Goal: Transaction & Acquisition: Register for event/course

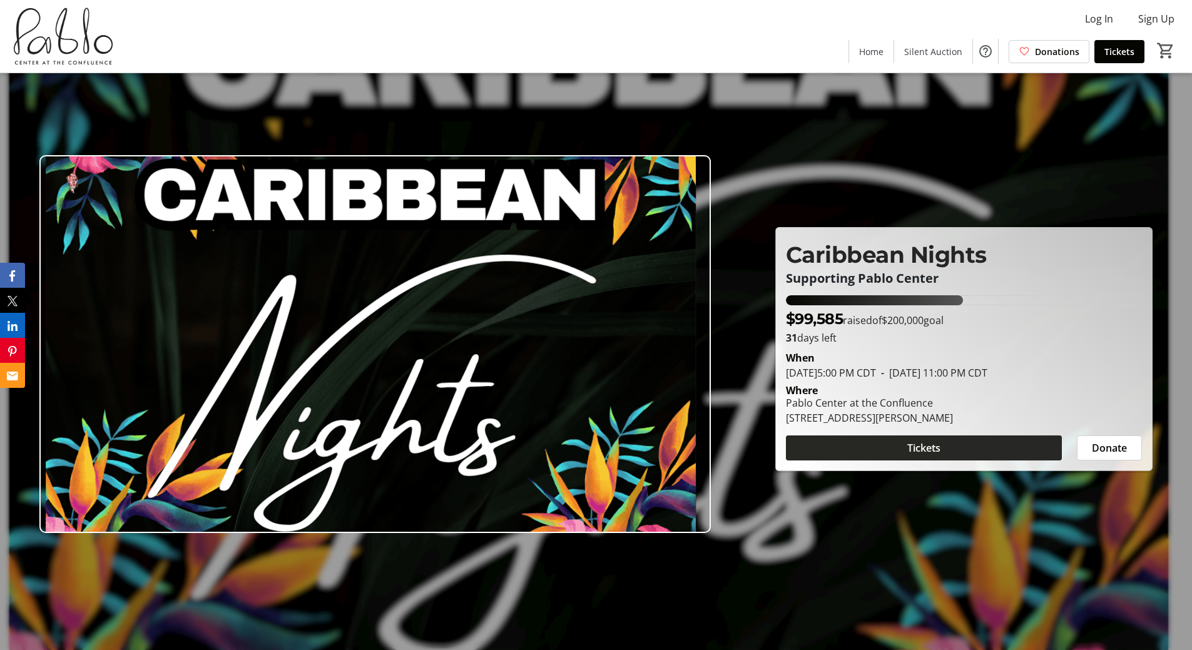
click at [1001, 452] on span at bounding box center [924, 448] width 276 height 30
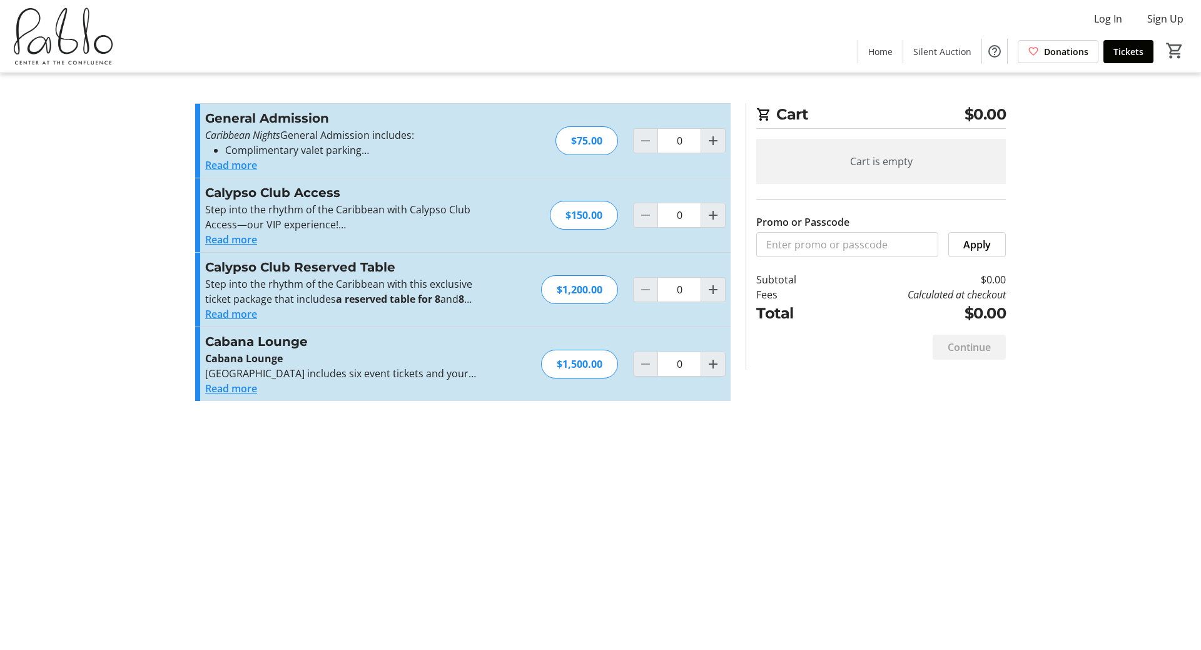
click at [232, 242] on button "Read more" at bounding box center [231, 239] width 52 height 15
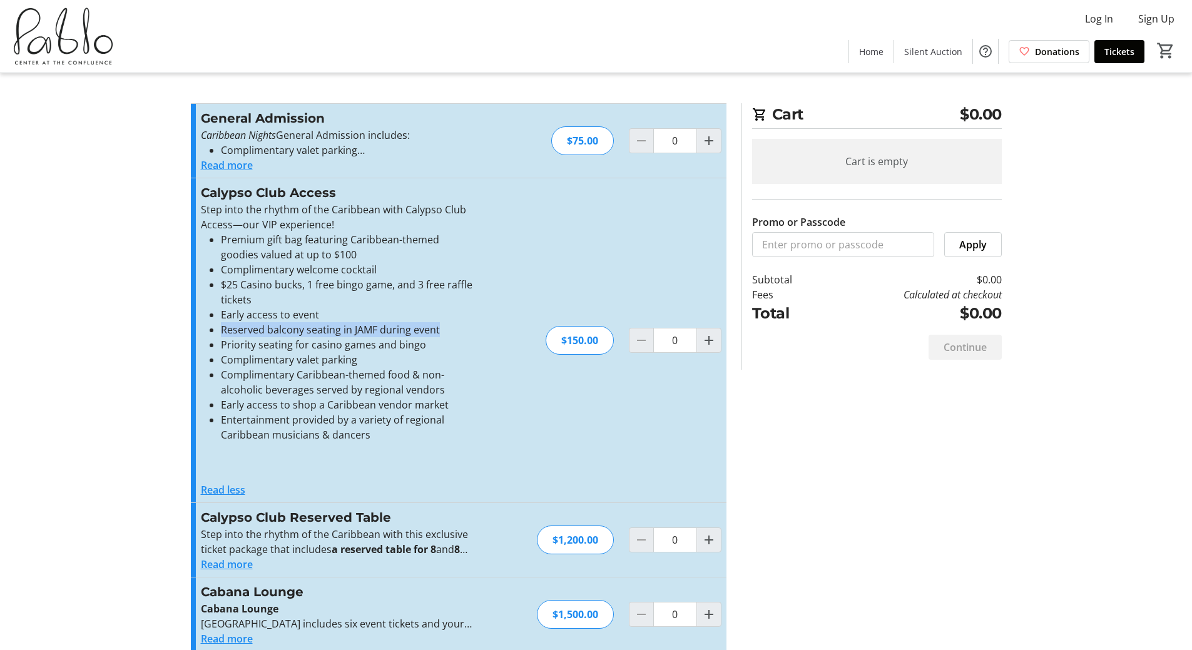
drag, startPoint x: 438, startPoint y: 325, endPoint x: 216, endPoint y: 334, distance: 221.7
click at [216, 334] on ul "Premium gift bag featuring Caribbean-themed goodies valued at up to $100 Compli…" at bounding box center [337, 337] width 273 height 210
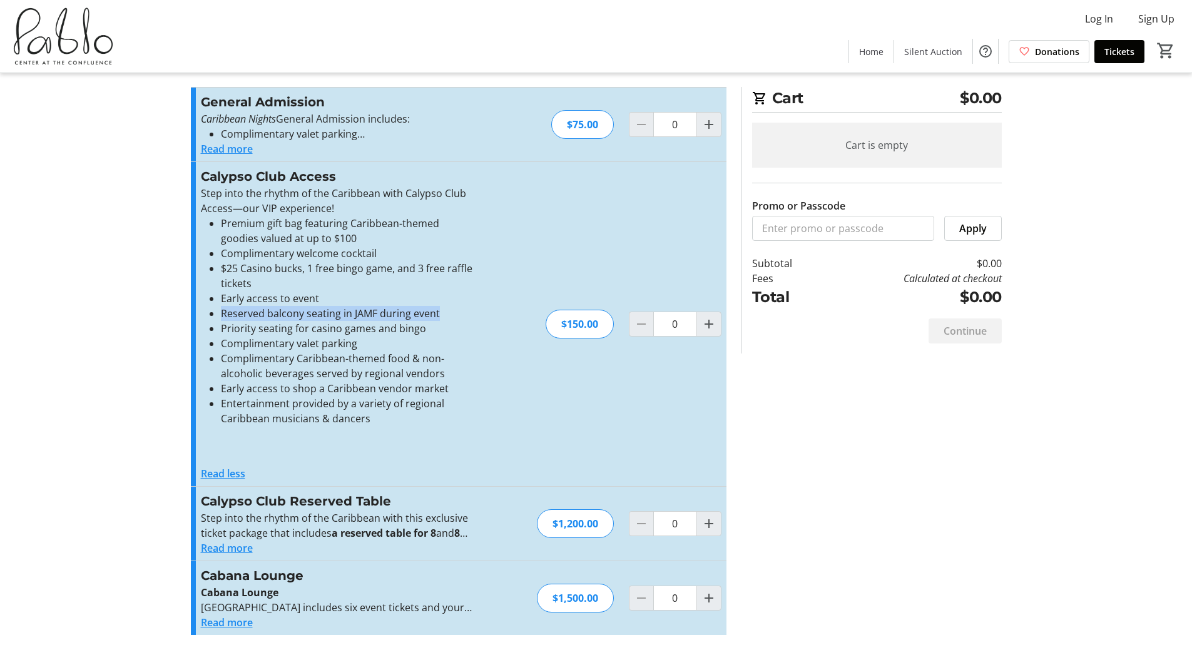
click at [238, 543] on button "Read more" at bounding box center [227, 548] width 52 height 15
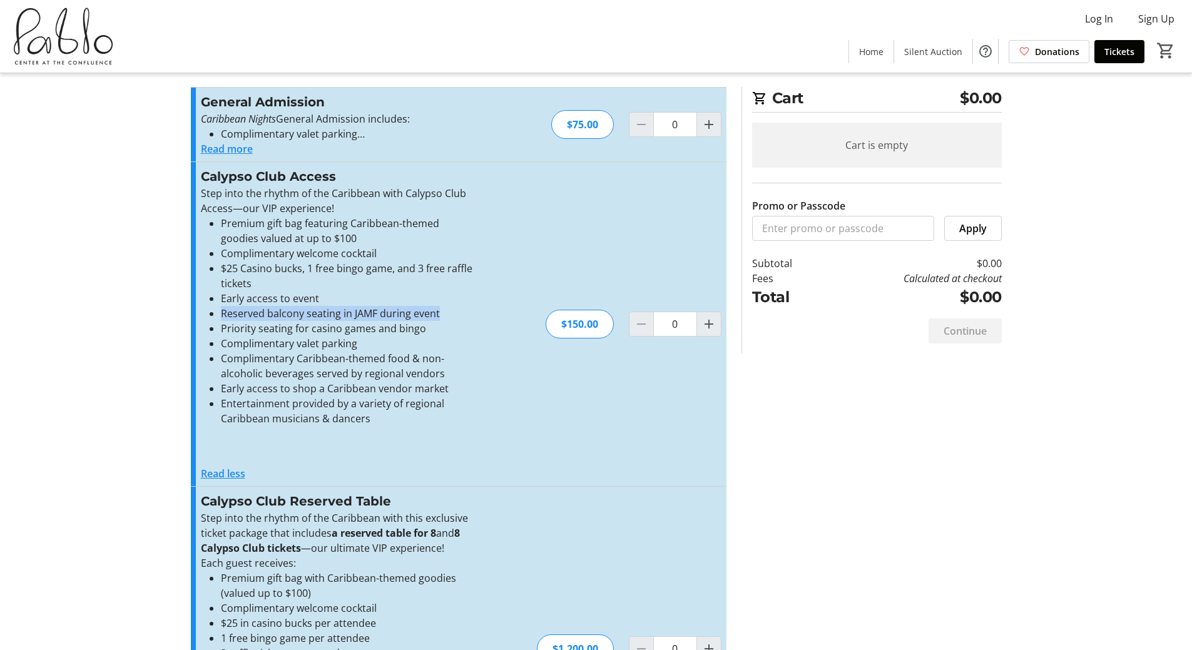
scroll to position [0, 0]
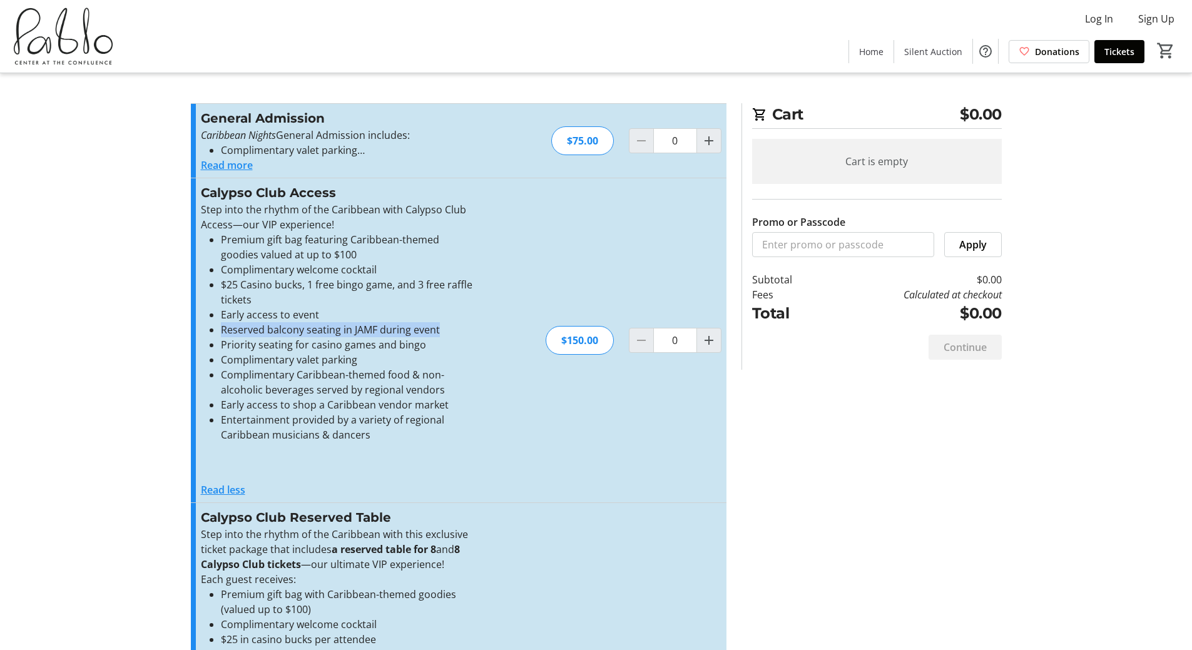
click at [235, 165] on button "Read more" at bounding box center [227, 165] width 52 height 15
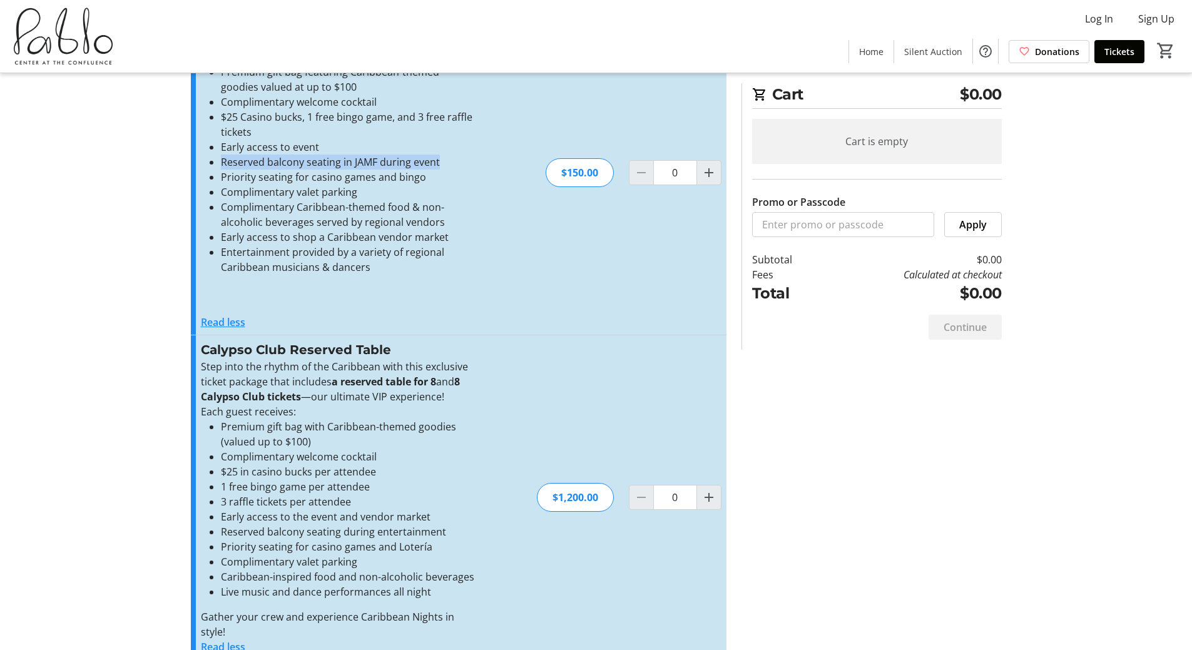
scroll to position [397, 0]
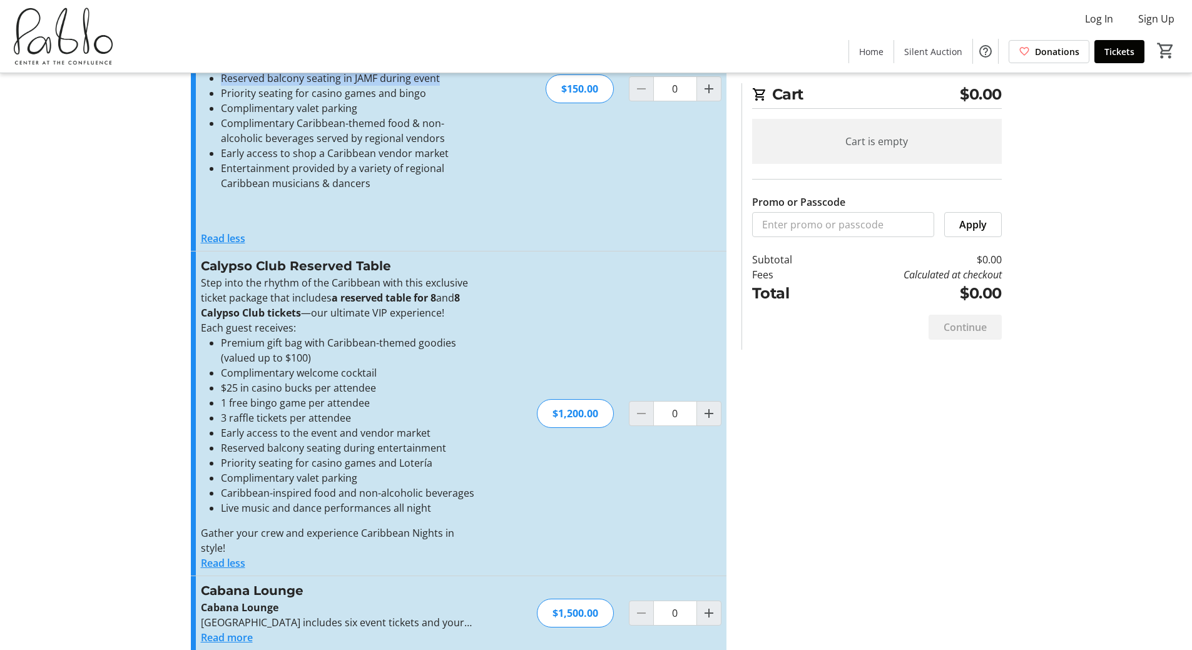
click at [247, 630] on button "Read more" at bounding box center [227, 637] width 52 height 15
